Goal: Navigation & Orientation: Find specific page/section

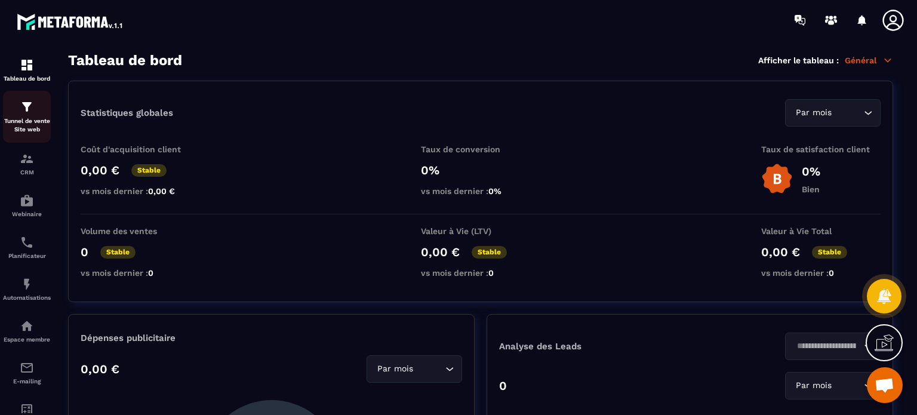
click at [36, 117] on p "Tunnel de vente Site web" at bounding box center [27, 125] width 48 height 17
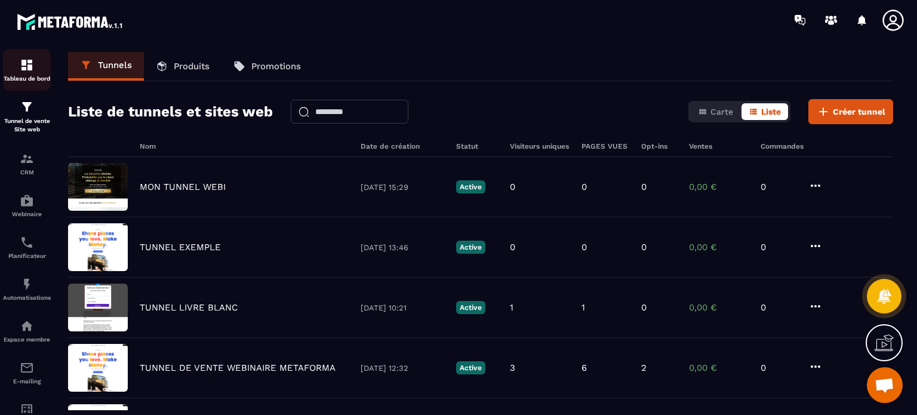
click at [21, 69] on img at bounding box center [27, 65] width 14 height 14
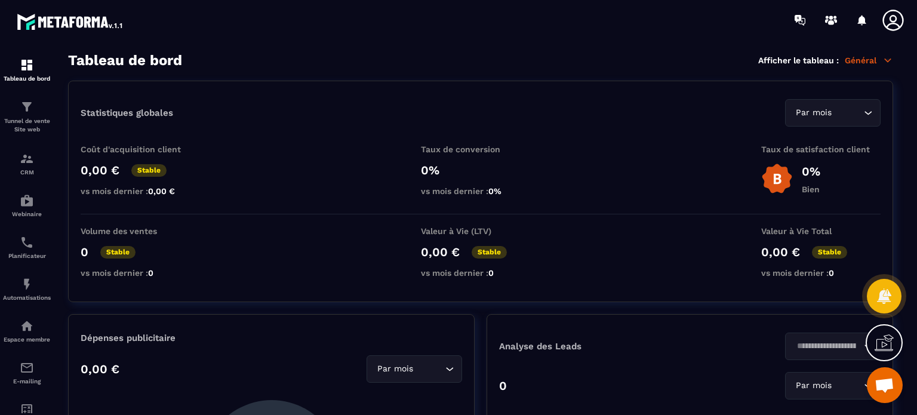
click at [875, 23] on div at bounding box center [849, 20] width 123 height 24
click at [891, 23] on icon at bounding box center [892, 20] width 21 height 21
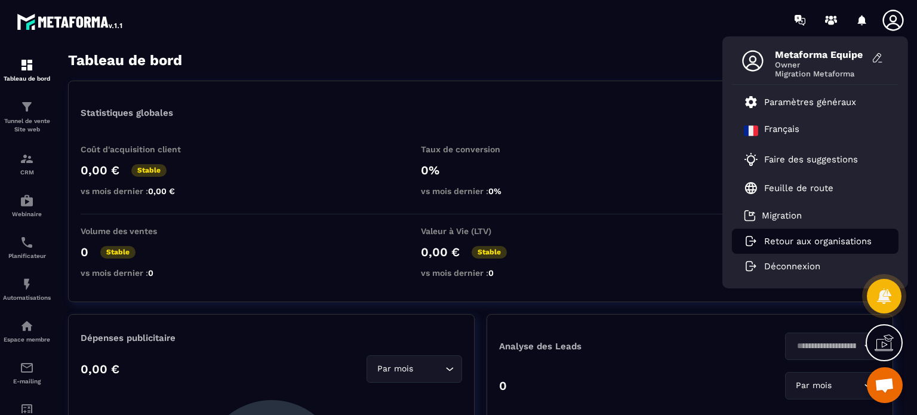
click at [769, 241] on p "Retour aux organisations" at bounding box center [817, 241] width 107 height 11
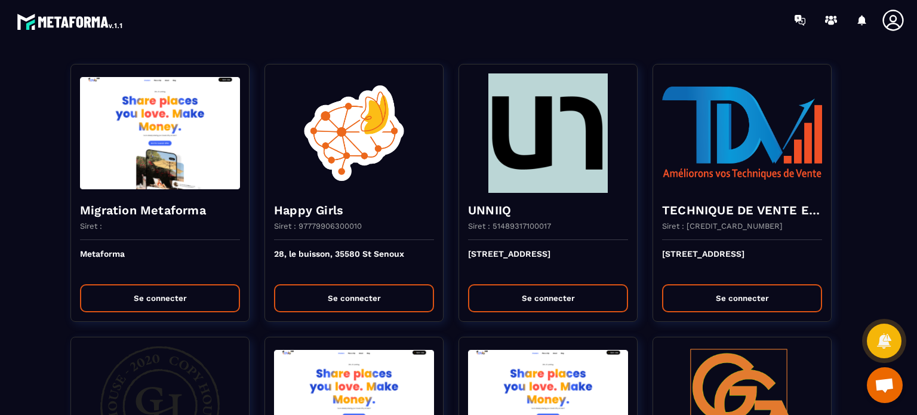
click at [548, 41] on section "Migration Metaforma Siret : Metaforma Se connecter Happy Girls Siret : 97779906…" at bounding box center [458, 227] width 917 height 375
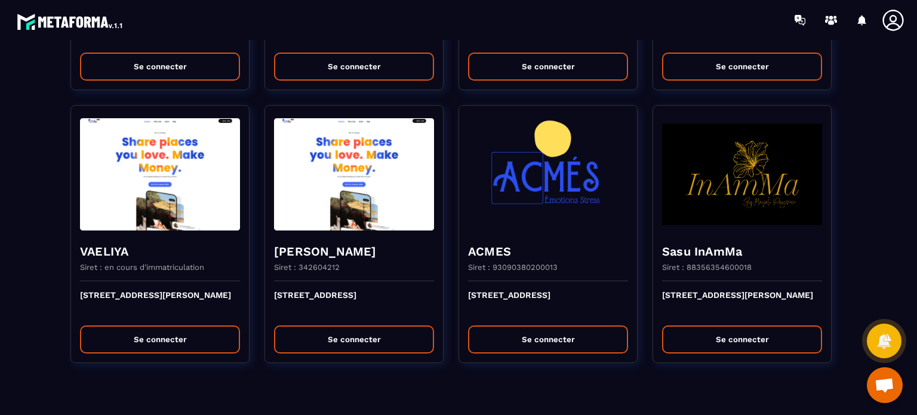
scroll to position [3235, 0]
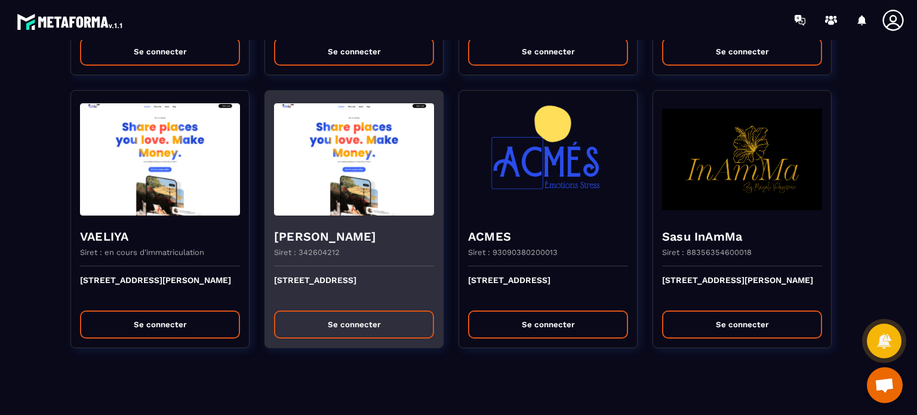
click at [289, 287] on p "[STREET_ADDRESS]" at bounding box center [354, 288] width 160 height 26
